Goal: Transaction & Acquisition: Purchase product/service

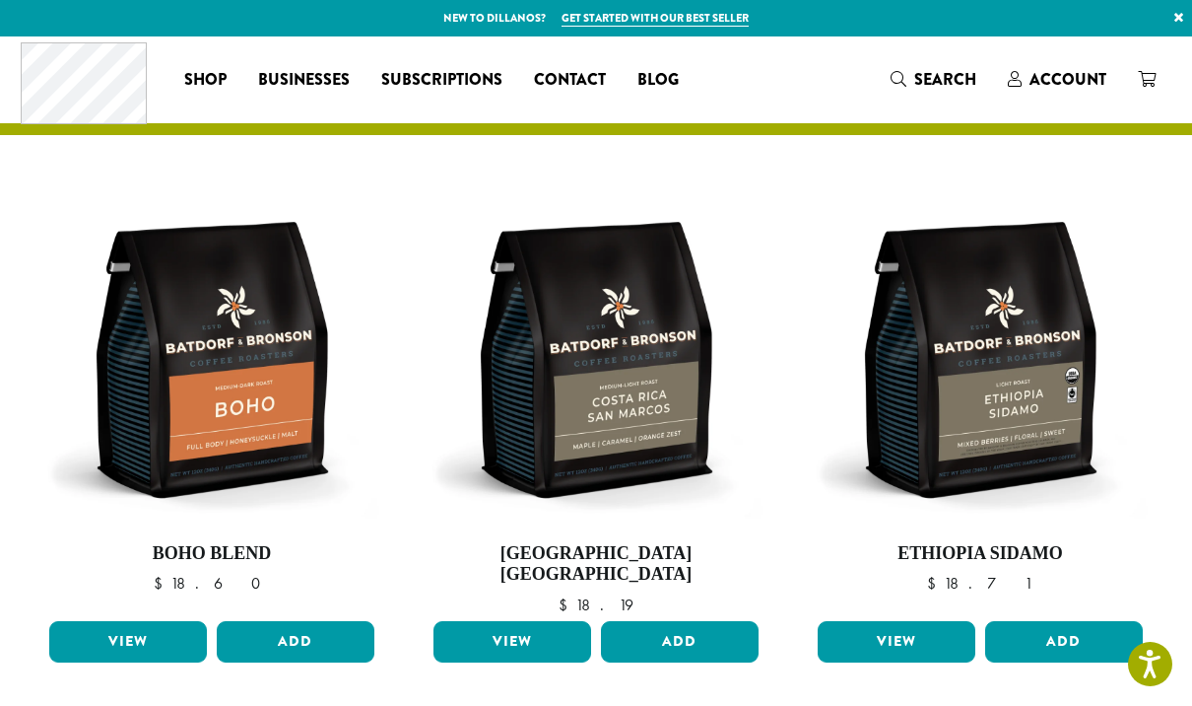
click at [637, 429] on img at bounding box center [596, 359] width 335 height 335
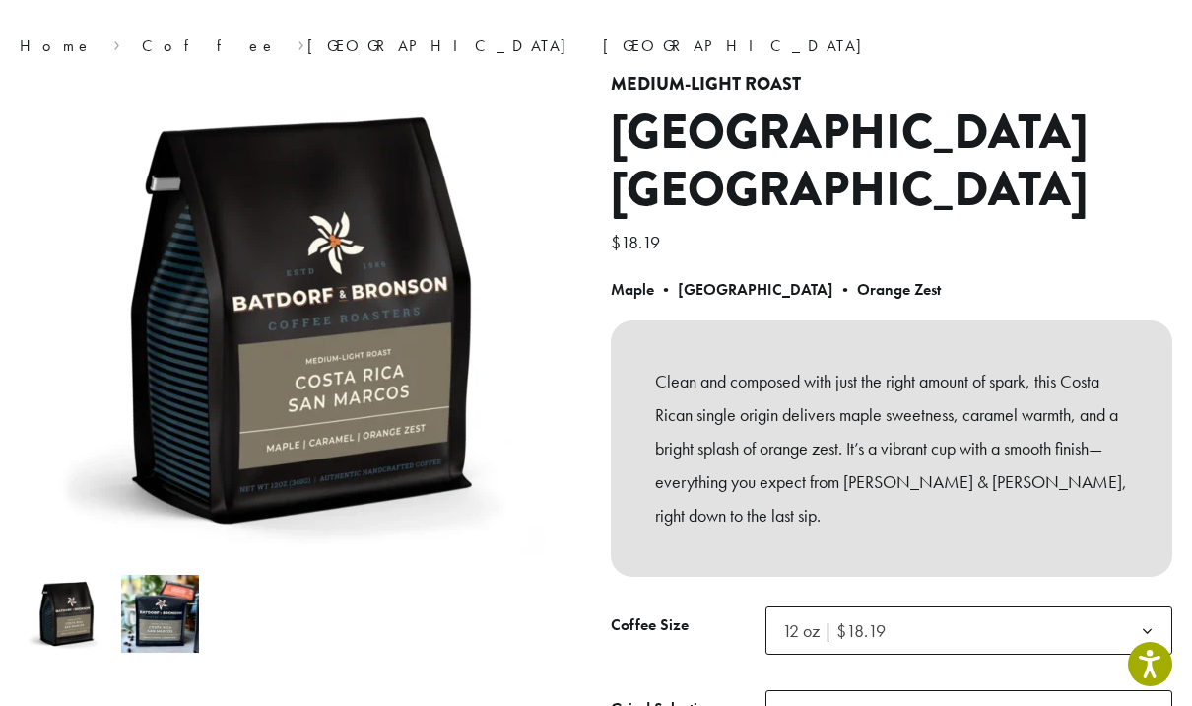
scroll to position [149, 0]
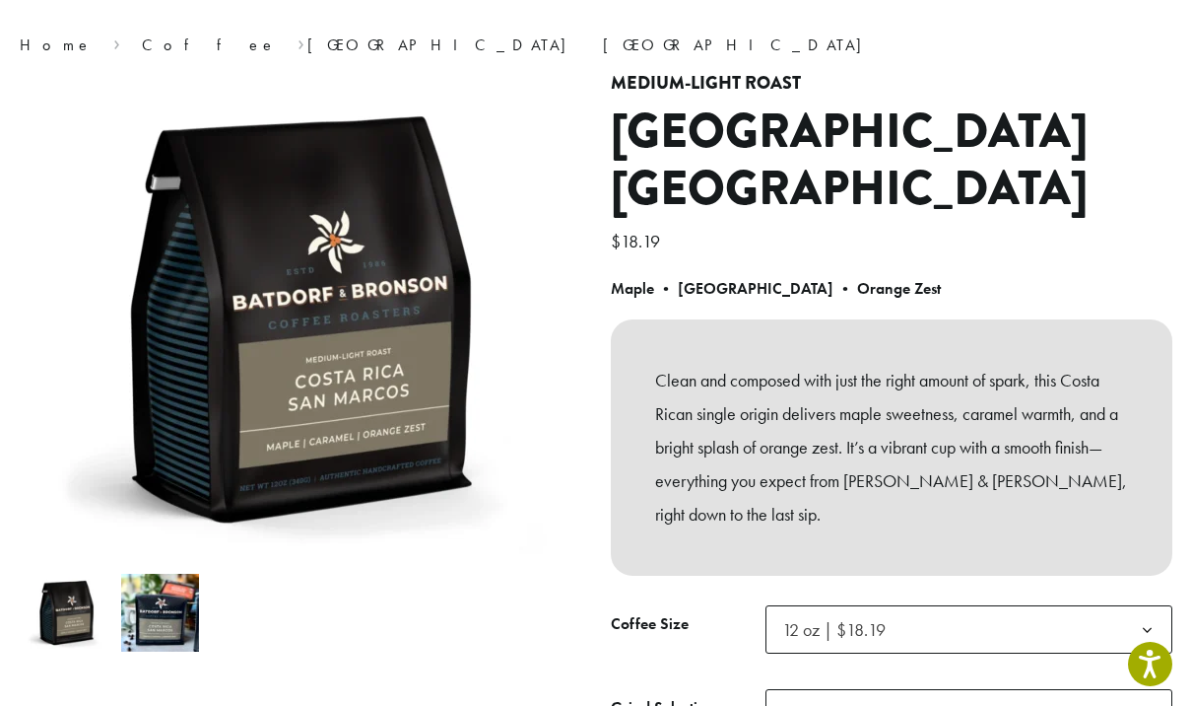
click at [1166, 606] on b at bounding box center [1147, 630] width 48 height 48
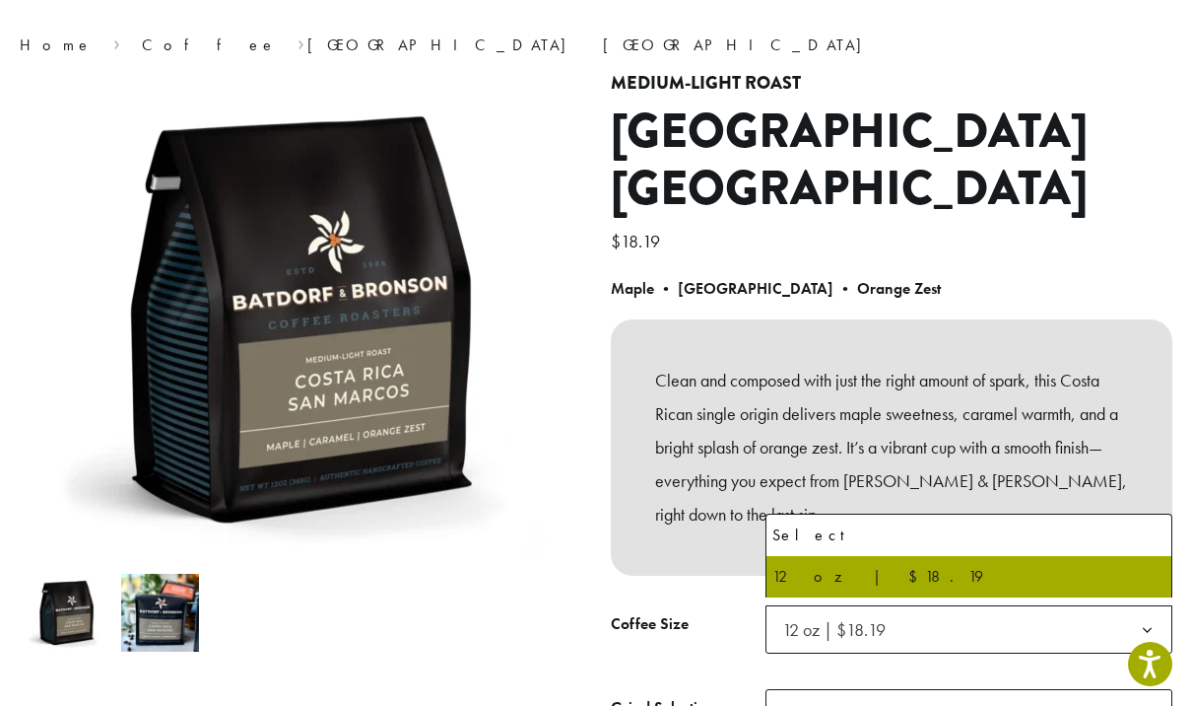
click at [1142, 610] on b at bounding box center [1147, 630] width 48 height 48
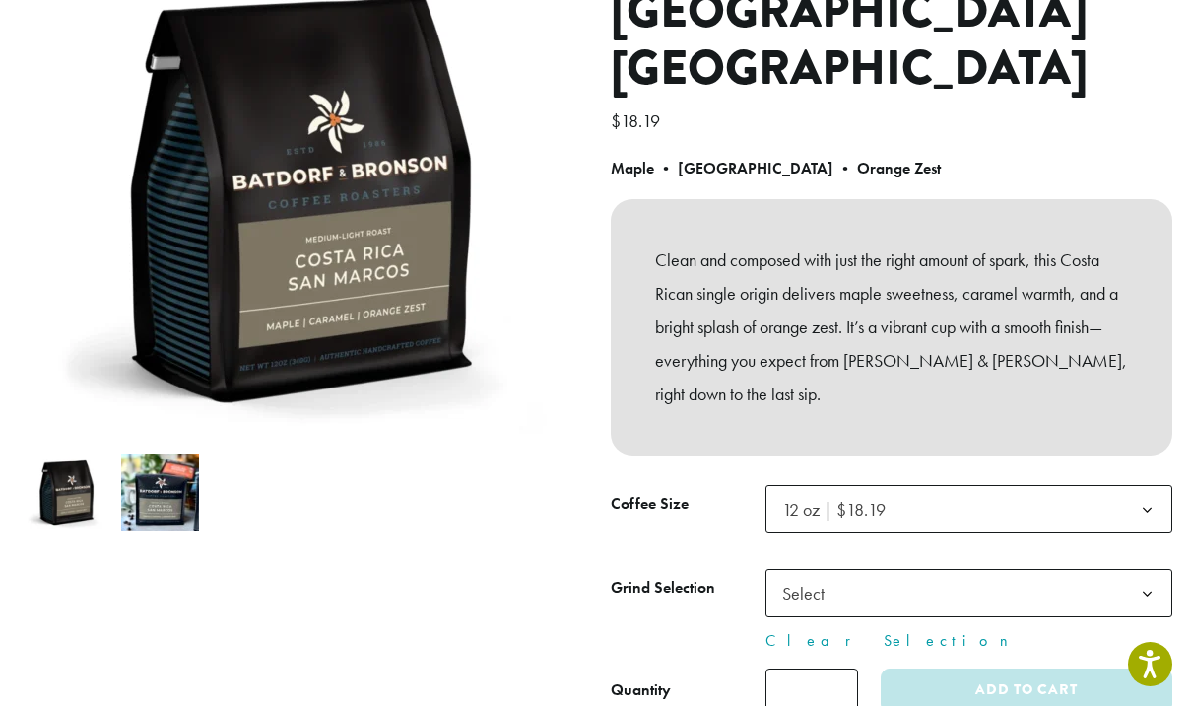
scroll to position [0, 0]
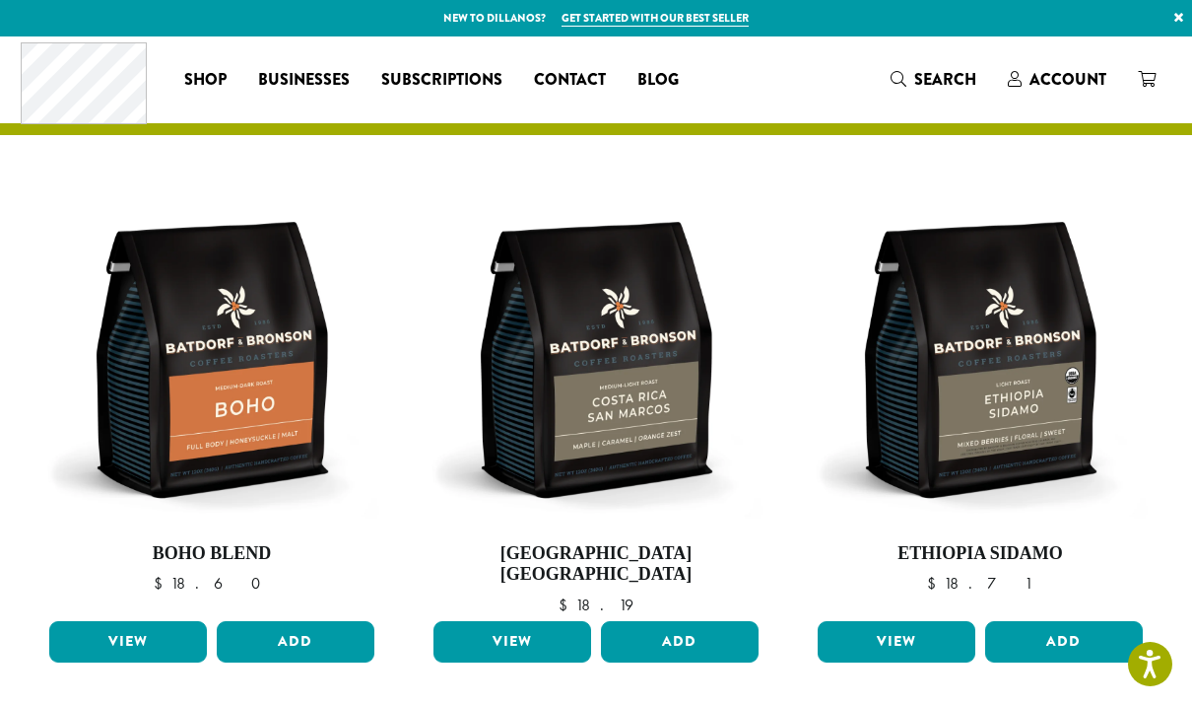
click at [928, 621] on link "View" at bounding box center [897, 641] width 158 height 41
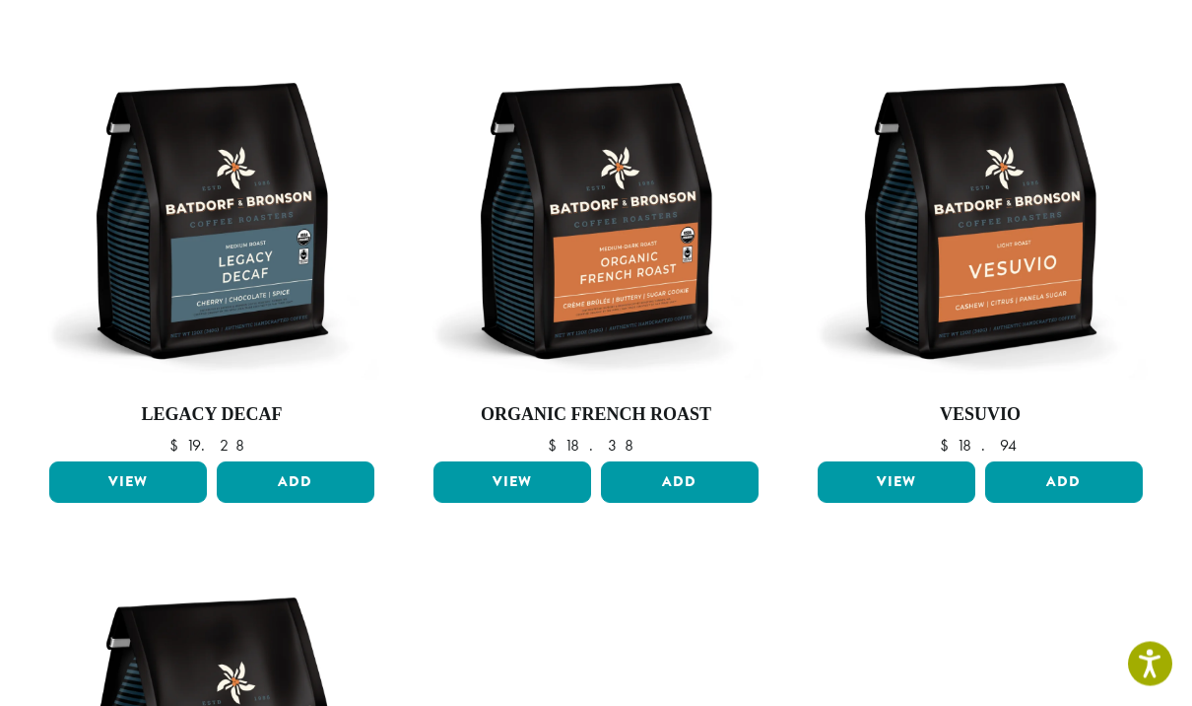
scroll to position [1187, 0]
click at [254, 252] on img at bounding box center [211, 220] width 335 height 335
click at [234, 404] on h4 "Legacy Decaf" at bounding box center [211, 415] width 335 height 22
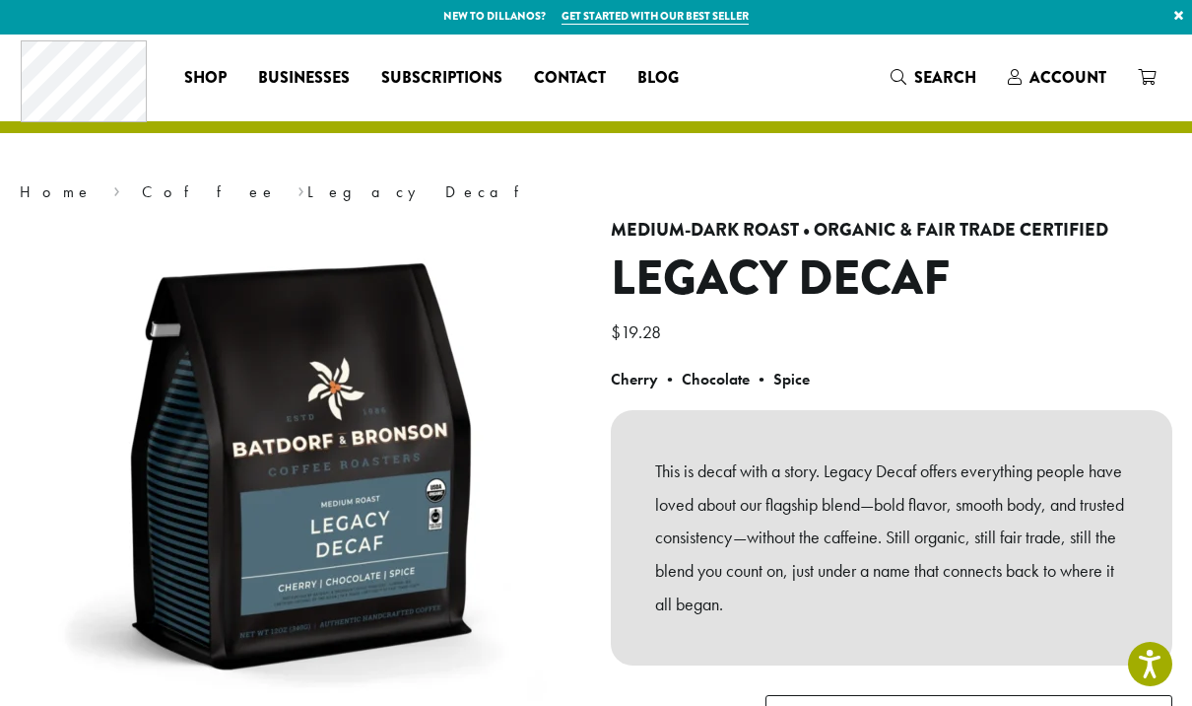
scroll to position [1, 0]
